Goal: Check status: Check status

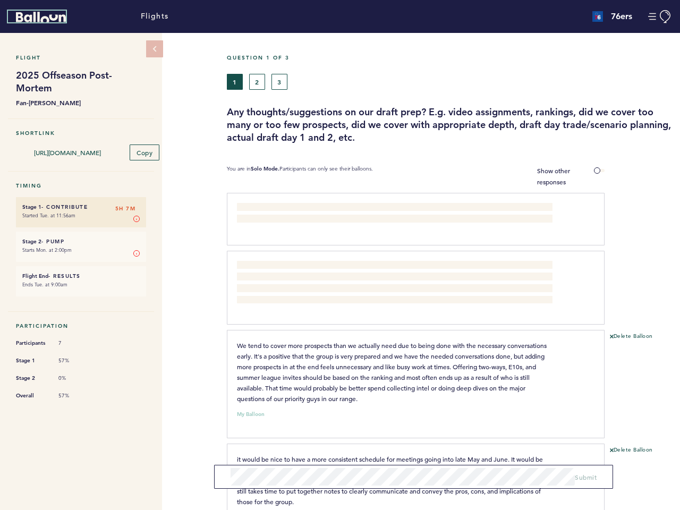
click at [41, 17] on icon "Balloon" at bounding box center [41, 17] width 50 height 11
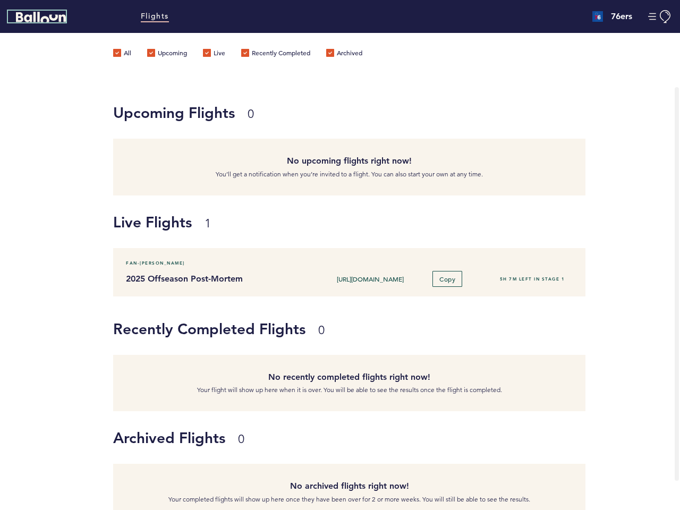
click at [660, 16] on button "Manage Account" at bounding box center [660, 16] width 24 height 13
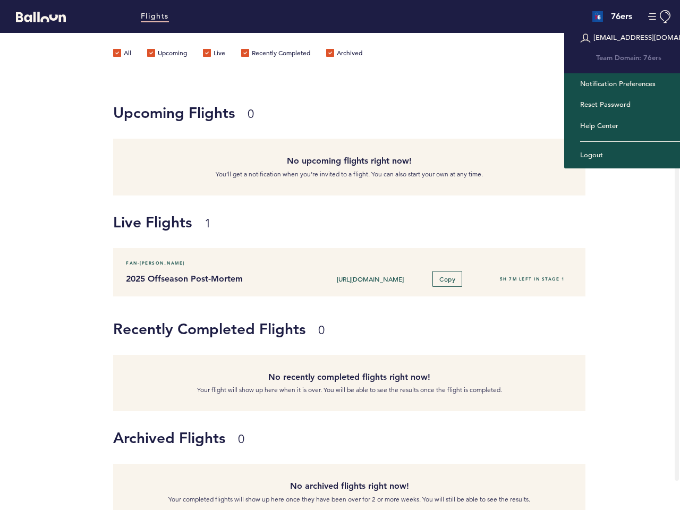
click at [155, 49] on label "Upcoming" at bounding box center [167, 54] width 40 height 11
click at [0, 0] on input "Upcoming" at bounding box center [0, 0] width 0 height 0
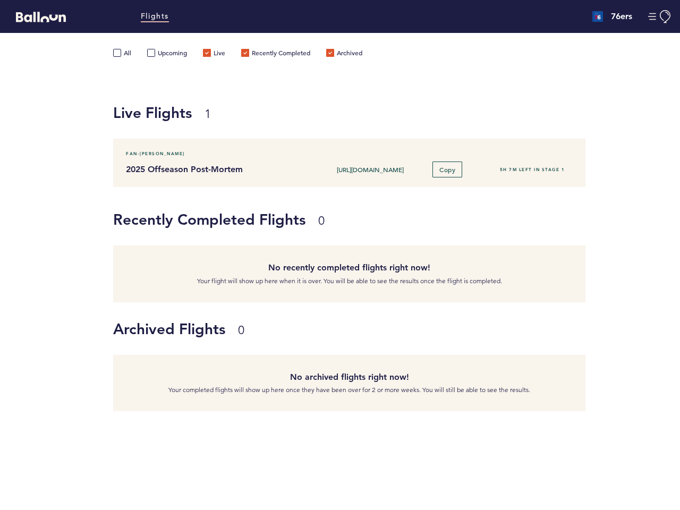
click at [155, 49] on label "Upcoming" at bounding box center [167, 54] width 40 height 11
click at [0, 0] on input "Upcoming" at bounding box center [0, 0] width 0 height 0
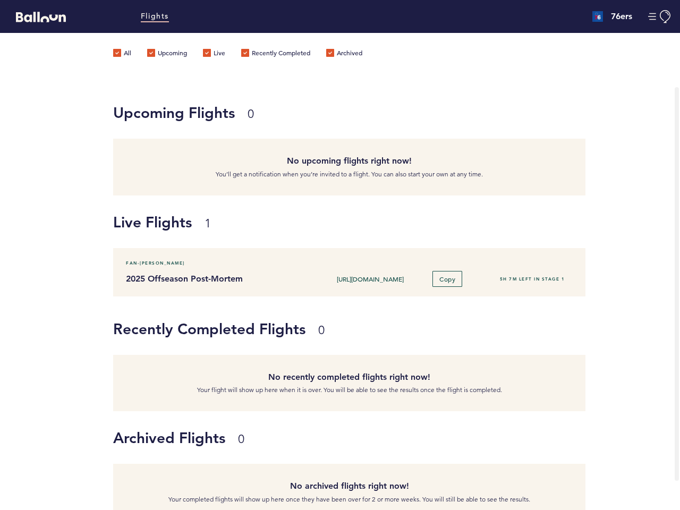
click at [144, 151] on div "No upcoming flights right now! You’ll get a notification when you’re invited to…" at bounding box center [349, 167] width 472 height 57
click at [136, 217] on h1 "Live Flights 1" at bounding box center [392, 221] width 559 height 21
click at [136, 251] on div "Fan-[PERSON_NAME] 2025 Offseason Post-Mortem [URL][DOMAIN_NAME] Copy 5H 7M left…" at bounding box center [349, 272] width 472 height 48
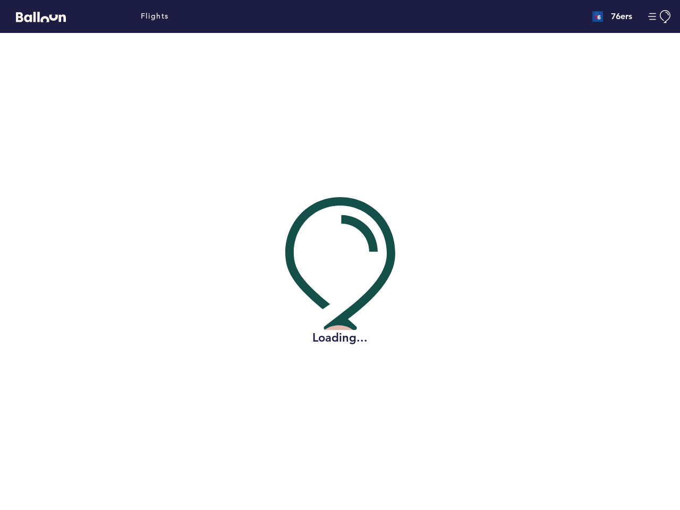
click at [235, 81] on div "Loading..." at bounding box center [340, 271] width 664 height 477
click at [257, 81] on div "Loading..." at bounding box center [340, 271] width 664 height 477
